Goal: Information Seeking & Learning: Learn about a topic

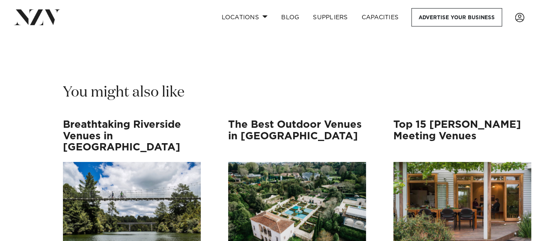
scroll to position [6291, 0]
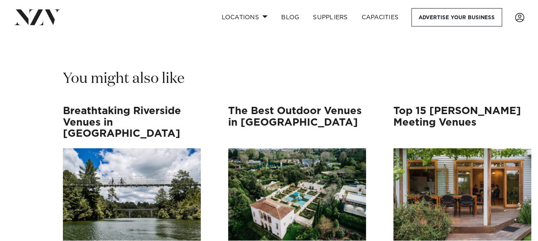
click at [419, 106] on h3 "Top 15 [PERSON_NAME] Meeting Venues" at bounding box center [462, 123] width 138 height 34
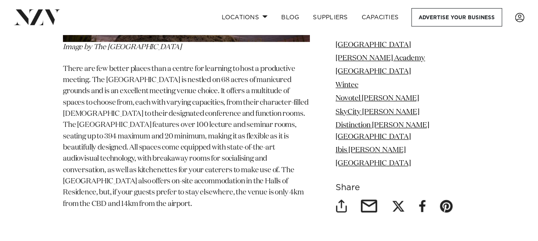
scroll to position [8259, 0]
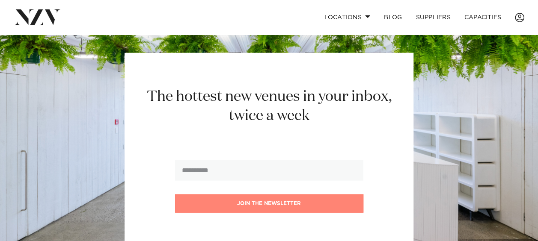
scroll to position [719, 0]
